Goal: Find contact information: Find contact information

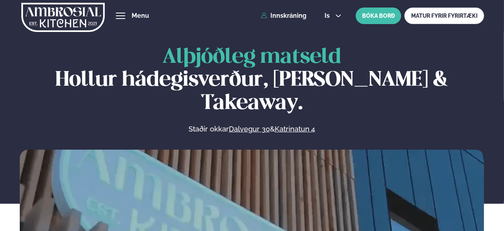
drag, startPoint x: 500, startPoint y: 0, endPoint x: 334, endPoint y: 77, distance: 182.6
click at [334, 78] on h1 "Alþjóðleg matseld Hollur hádegisverður, Veitingar & Takeaway." at bounding box center [252, 80] width 465 height 69
click at [337, 15] on icon at bounding box center [338, 16] width 5 height 3
click at [333, 29] on link "en" at bounding box center [333, 30] width 30 height 16
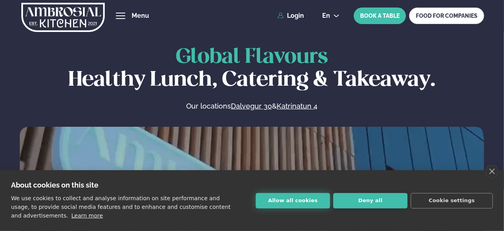
click at [278, 198] on button "Allow all cookies" at bounding box center [293, 200] width 74 height 15
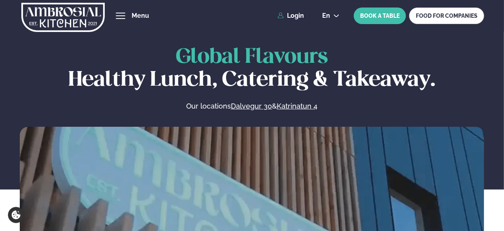
click at [123, 13] on span "hamburger" at bounding box center [120, 15] width 7 height 7
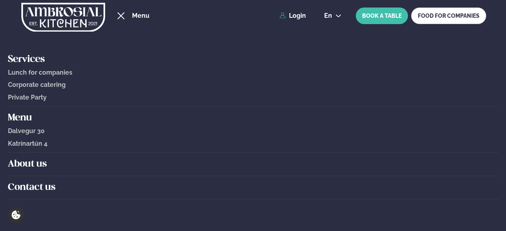
click at [121, 14] on div "hamburger" at bounding box center [120, 16] width 9 height 6
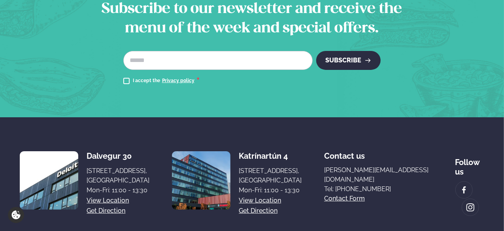
scroll to position [1549, 0]
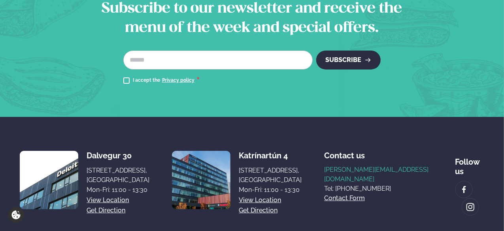
click at [386, 165] on link "[PERSON_NAME][EMAIL_ADDRESS][DOMAIN_NAME]" at bounding box center [378, 174] width 109 height 19
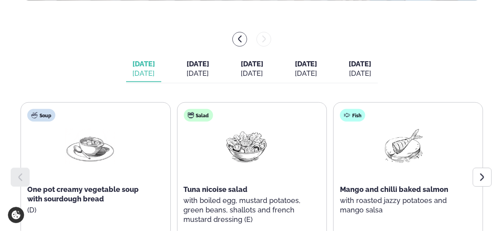
scroll to position [396, 0]
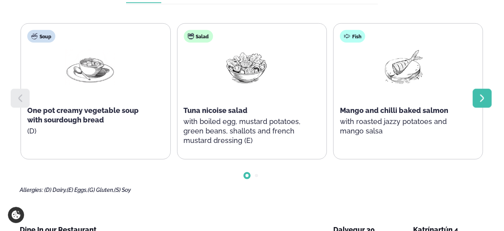
click at [483, 102] on icon at bounding box center [482, 98] width 9 height 9
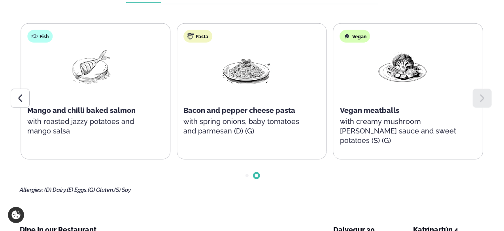
click at [483, 102] on icon at bounding box center [482, 98] width 9 height 9
click at [22, 91] on div at bounding box center [20, 98] width 19 height 19
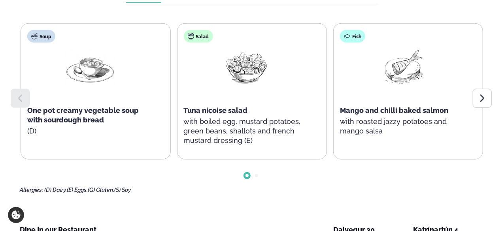
click at [22, 91] on div at bounding box center [20, 98] width 19 height 19
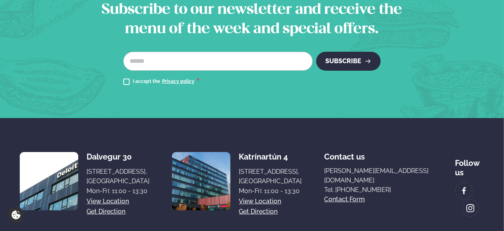
scroll to position [1549, 0]
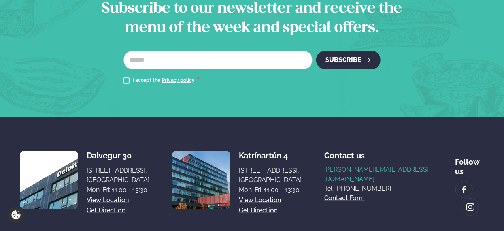
click at [398, 165] on link "[PERSON_NAME][EMAIL_ADDRESS][DOMAIN_NAME]" at bounding box center [378, 174] width 109 height 19
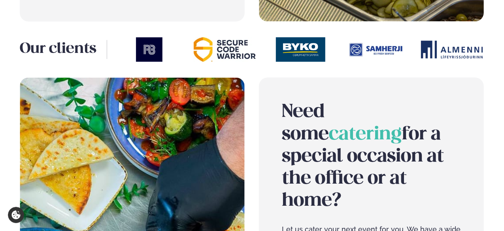
scroll to position [798, 0]
